Goal: Transaction & Acquisition: Purchase product/service

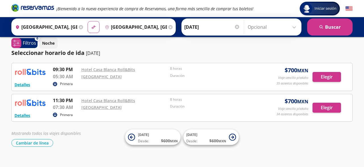
scroll to position [5, 0]
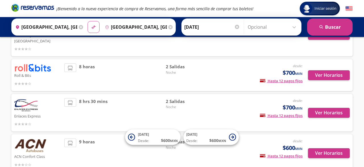
scroll to position [199, 0]
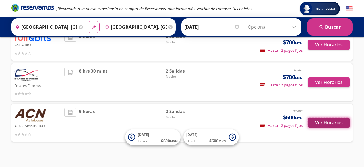
click at [323, 118] on button "Ver Horarios" at bounding box center [329, 123] width 42 height 10
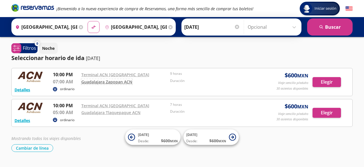
click at [105, 81] on link "Guadalajara Zapopan ACN" at bounding box center [106, 81] width 51 height 5
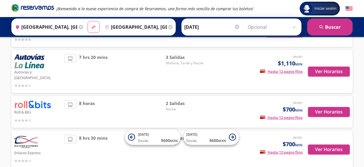
scroll to position [129, 0]
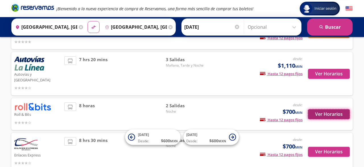
click at [332, 109] on button "Ver Horarios" at bounding box center [329, 114] width 42 height 10
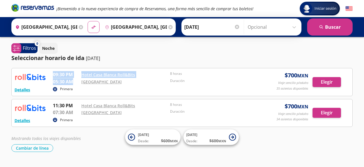
drag, startPoint x: 78, startPoint y: 81, endPoint x: 118, endPoint y: 86, distance: 40.1
click at [118, 86] on div "Detalles Primera 09:30 PM Hotel Casa Blanca Roll&Bits 05:30 AM Oxxo Hotel RIU 8…" at bounding box center [182, 82] width 335 height 22
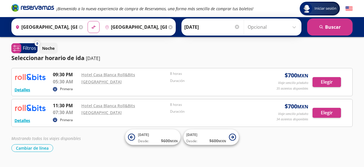
click at [115, 88] on div "Primera" at bounding box center [154, 89] width 203 height 7
drag, startPoint x: 115, startPoint y: 83, endPoint x: 82, endPoint y: 85, distance: 33.6
click at [82, 85] on div "Detalles Primera 09:30 PM Hotel Casa Blanca Roll&Bits 05:30 AM Oxxo Hotel RIU 8…" at bounding box center [182, 82] width 335 height 22
copy link "[GEOGRAPHIC_DATA]"
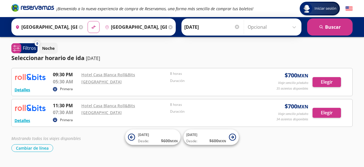
click at [234, 88] on div "Primera" at bounding box center [154, 89] width 203 height 7
click at [324, 82] on button "Elegir" at bounding box center [327, 82] width 28 height 10
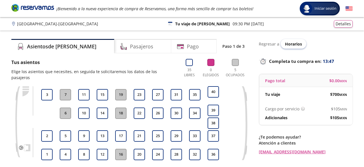
click at [290, 44] on span "Horarios" at bounding box center [293, 43] width 17 height 5
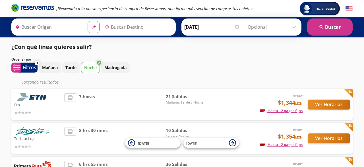
type input "[GEOGRAPHIC_DATA], [GEOGRAPHIC_DATA]"
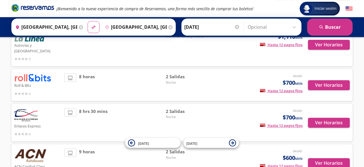
scroll to position [169, 0]
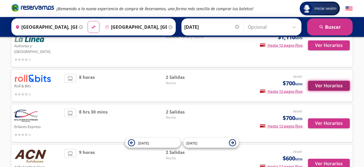
click at [324, 81] on button "Ver Horarios" at bounding box center [329, 86] width 42 height 10
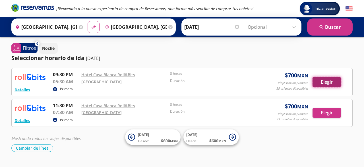
click at [329, 82] on button "Elegir" at bounding box center [327, 82] width 28 height 10
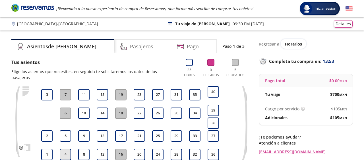
click at [65, 149] on button "4" at bounding box center [65, 154] width 11 height 11
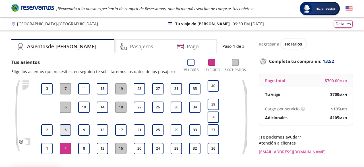
click at [66, 129] on button "5" at bounding box center [65, 129] width 11 height 11
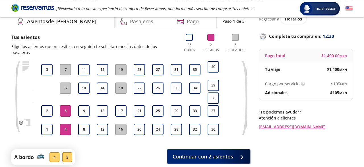
scroll to position [27, 0]
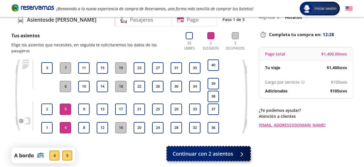
click at [198, 151] on span "Continuar con 2 asientos" at bounding box center [203, 154] width 61 height 8
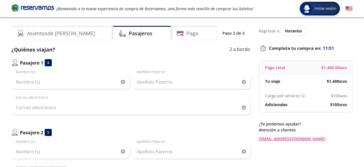
scroll to position [11, 0]
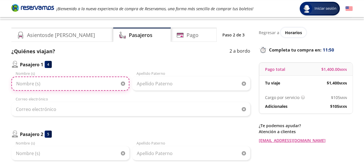
click at [45, 87] on input "Nombre (s)" at bounding box center [70, 84] width 118 height 14
type input "m"
type input "[PERSON_NAME]"
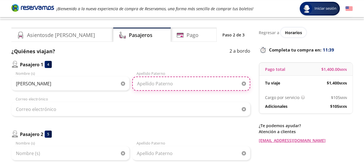
click at [152, 84] on input "Apellido Paterno" at bounding box center [191, 84] width 118 height 14
type input "PALLASCO"
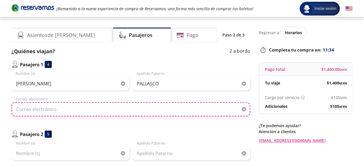
click at [52, 112] on input "Correo electrónico" at bounding box center [130, 109] width 239 height 14
type input "M"
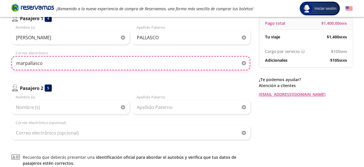
scroll to position [51, 0]
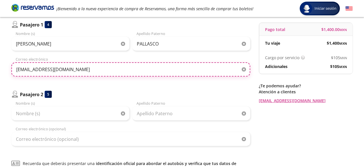
type input "[EMAIL_ADDRESS][DOMAIN_NAME]"
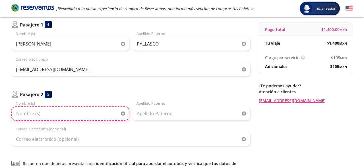
click at [55, 115] on input "Nombre (s)" at bounding box center [70, 113] width 118 height 14
type input "[PERSON_NAME]"
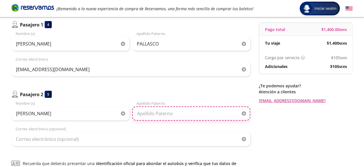
click at [160, 114] on input "Apellido Paterno" at bounding box center [191, 113] width 118 height 14
type input "CHIGUANO"
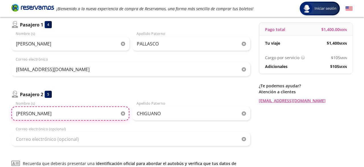
click at [81, 115] on input "[PERSON_NAME]" at bounding box center [70, 113] width 118 height 14
type input "P"
type input "[PERSON_NAME]"
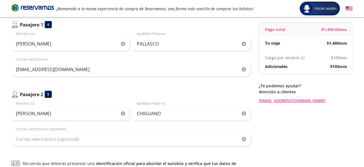
click at [284, 139] on div "Regresar a Horarios Completa tu compra en : 10:41 Pago total $ 1,400.00 MXN Tu …" at bounding box center [306, 100] width 94 height 225
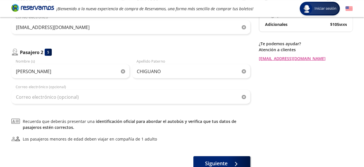
scroll to position [96, 0]
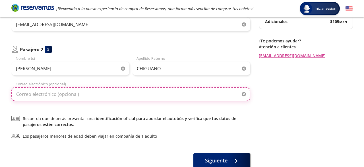
click at [41, 93] on input "Correo electrónico (opcional)" at bounding box center [130, 94] width 239 height 14
paste input "[EMAIL_ADDRESS][DOMAIN_NAME]"
type input "[EMAIL_ADDRESS][DOMAIN_NAME]"
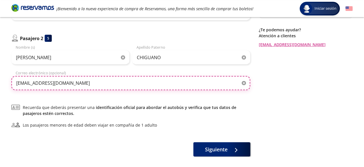
scroll to position [106, 0]
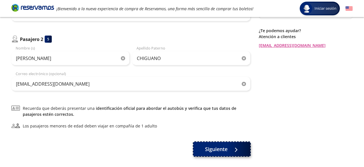
click at [222, 149] on span "Siguiente" at bounding box center [216, 149] width 22 height 8
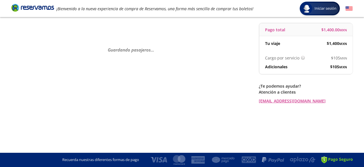
scroll to position [0, 0]
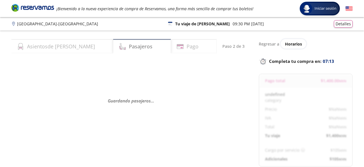
select select "MX"
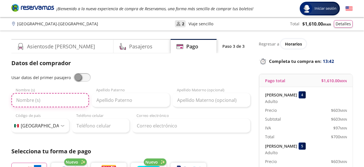
click at [54, 102] on input "Nombre (s)" at bounding box center [50, 100] width 78 height 14
type input "[PERSON_NAME]"
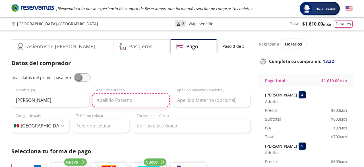
click at [108, 103] on input "Apellido Paterno" at bounding box center [131, 100] width 78 height 14
type input "PALLASCO"
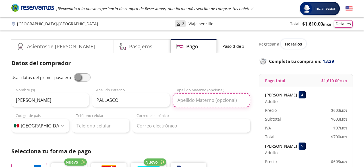
click at [185, 104] on input "Apellido Materno (opcional)" at bounding box center [212, 100] width 78 height 14
type input "PALLASCO"
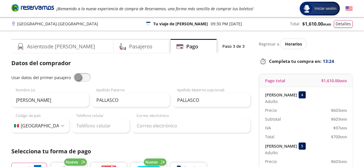
click at [64, 127] on div at bounding box center [63, 126] width 4 height 2
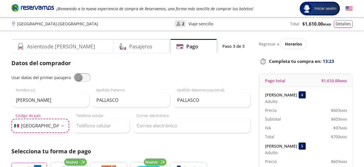
click at [11, 119] on select "Código de país [GEOGRAPHIC_DATA] +1 [GEOGRAPHIC_DATA] +52 [GEOGRAPHIC_DATA] +57…" at bounding box center [40, 126] width 58 height 14
select select "EC"
click option "[GEOGRAPHIC_DATA] +593" at bounding box center [0, 0] width 0 height 0
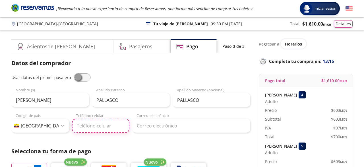
click at [85, 127] on input "Teléfono celular" at bounding box center [101, 126] width 58 height 14
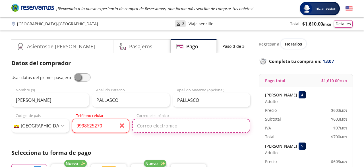
click at [165, 126] on input "Correo electrónico" at bounding box center [191, 126] width 118 height 14
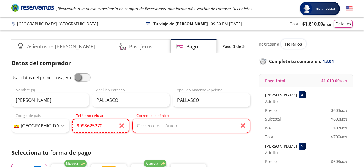
click at [82, 126] on input "9998625270" at bounding box center [101, 126] width 58 height 14
type input "099 862 5270"
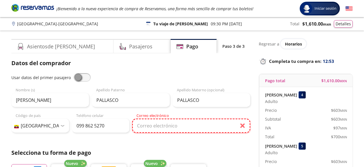
click at [148, 126] on input "Correo electrónico" at bounding box center [191, 126] width 118 height 14
type input "M"
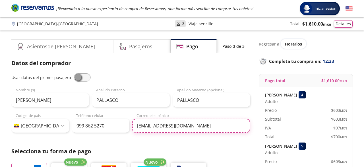
type input "[EMAIL_ADDRESS][DOMAIN_NAME]"
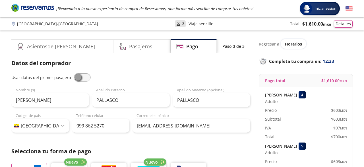
click at [184, 148] on p "Selecciona tu forma de pago" at bounding box center [130, 151] width 239 height 9
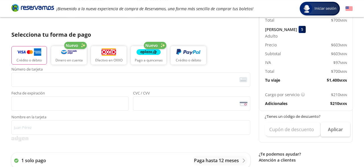
scroll to position [117, 0]
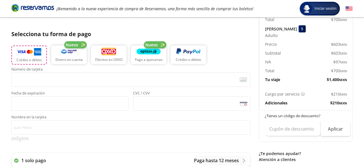
click at [22, 57] on button "Crédito o débito" at bounding box center [29, 55] width 36 height 19
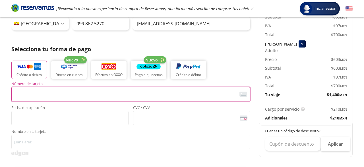
scroll to position [100, 0]
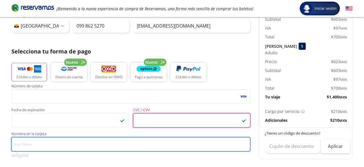
click at [26, 144] on input "Nombre en la tarjeta" at bounding box center [130, 144] width 239 height 14
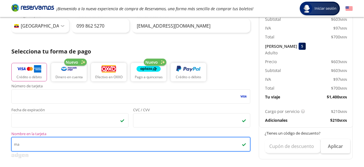
type input "m"
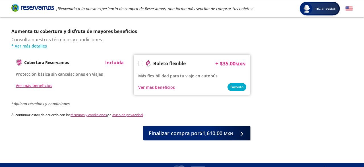
scroll to position [299, 0]
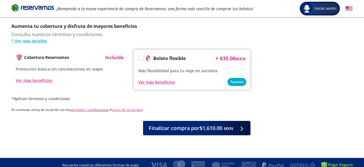
type input "[PERSON_NAME]"
click at [89, 107] on link "términos y condiciones" at bounding box center [89, 109] width 36 height 5
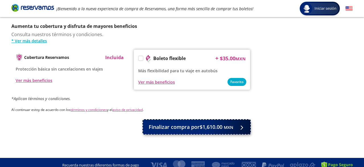
click at [187, 124] on span "Finalizar compra por $1,610.00 MXN" at bounding box center [191, 127] width 85 height 8
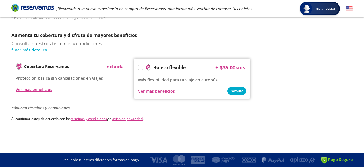
scroll to position [0, 0]
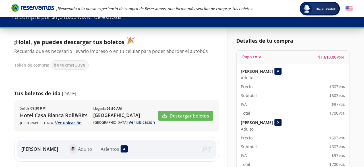
scroll to position [25, 0]
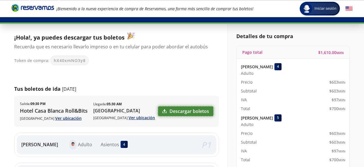
click at [190, 113] on link "Descargar boletos" at bounding box center [185, 111] width 55 height 10
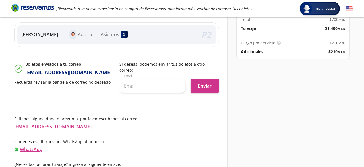
scroll to position [167, 0]
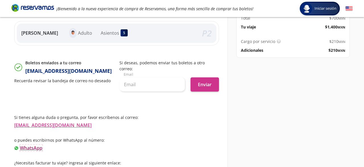
click at [29, 145] on link "WhatsApp" at bounding box center [31, 148] width 22 height 6
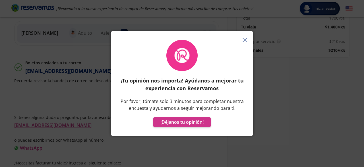
click at [247, 41] on icon "button" at bounding box center [245, 40] width 4 height 4
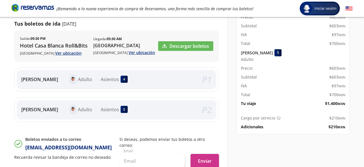
scroll to position [85, 0]
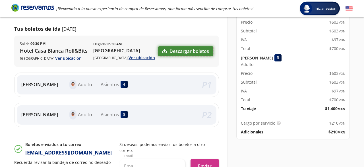
click at [184, 51] on link "Descargar boletos" at bounding box center [185, 51] width 55 height 10
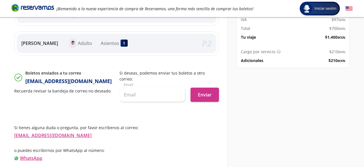
scroll to position [167, 0]
